Goal: Find specific page/section: Find specific page/section

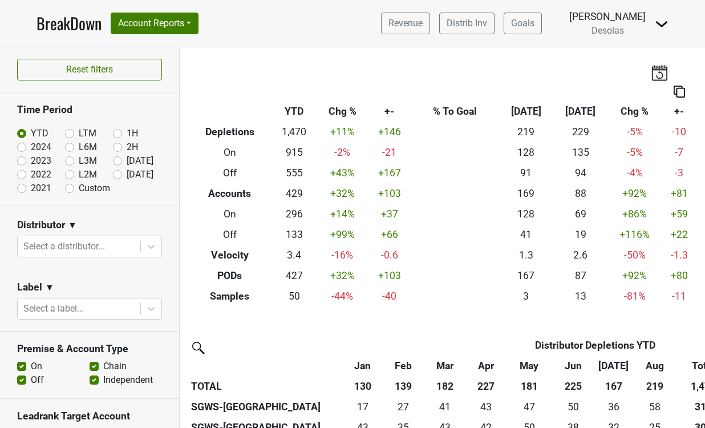
scroll to position [123, 0]
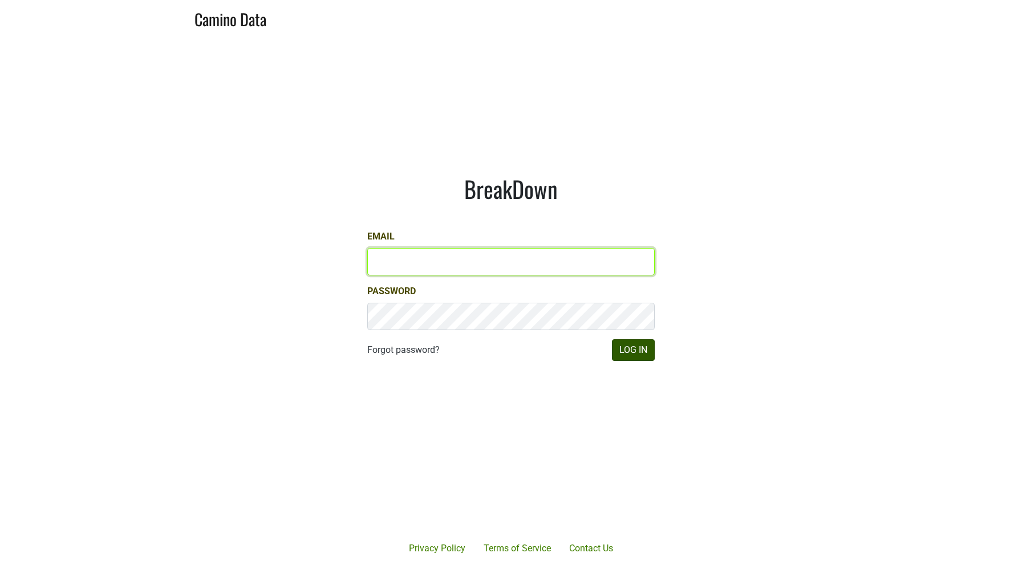
type input "sjh@desolasmezcal.com"
click at [624, 357] on button "Log In" at bounding box center [633, 350] width 43 height 22
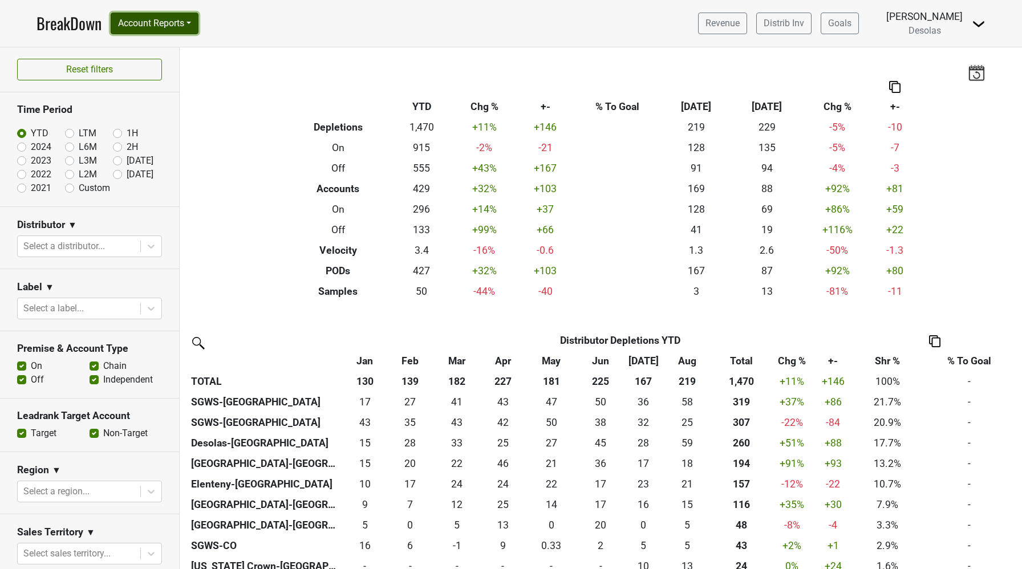
click at [159, 25] on button "Account Reports" at bounding box center [155, 24] width 88 height 22
click at [174, 46] on link "SuperRanker" at bounding box center [161, 49] width 101 height 18
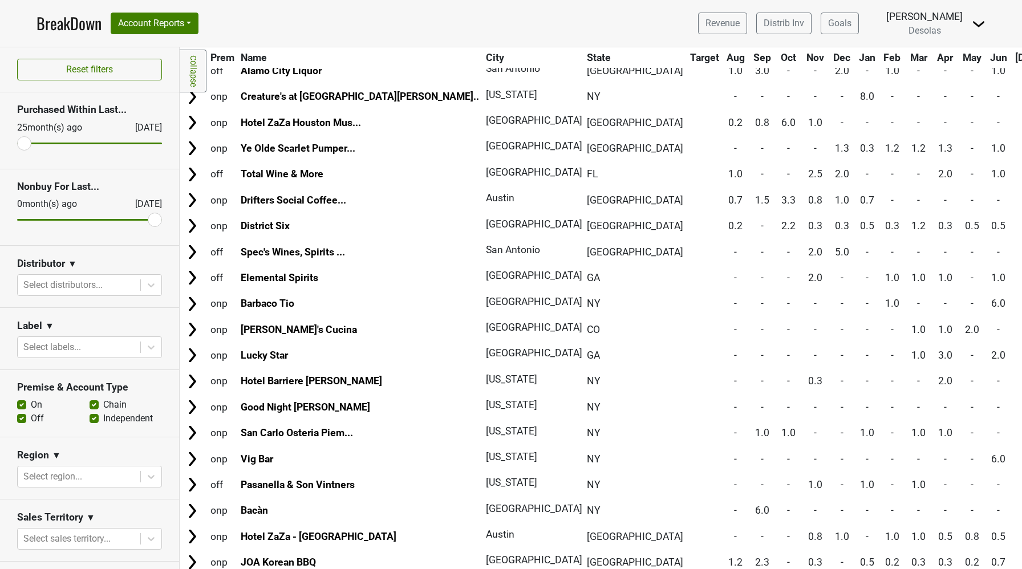
scroll to position [1416, 0]
